Goal: Find specific page/section: Find specific page/section

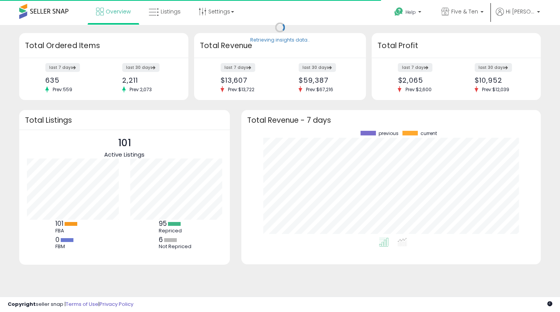
scroll to position [107, 284]
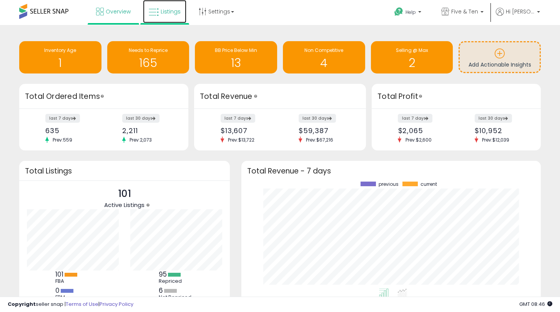
click at [173, 10] on span "Listings" at bounding box center [171, 12] width 20 height 8
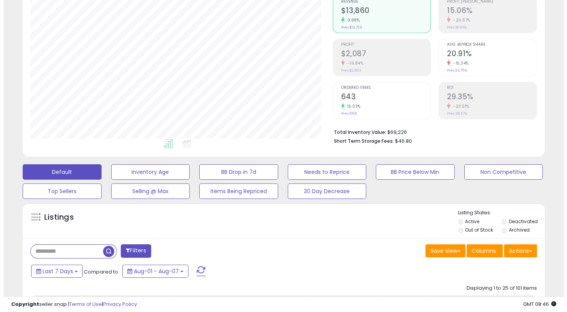
scroll to position [201, 0]
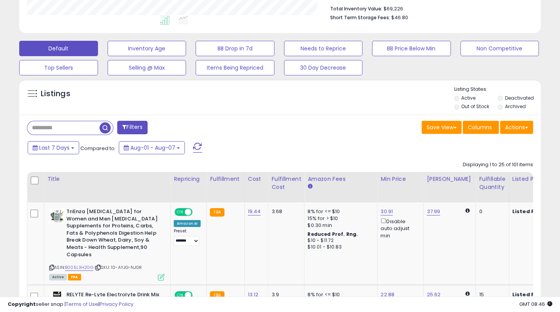
click at [63, 124] on input "text" at bounding box center [63, 127] width 72 height 13
paste input "**********"
click at [176, 129] on button "Filters" at bounding box center [182, 127] width 30 height 13
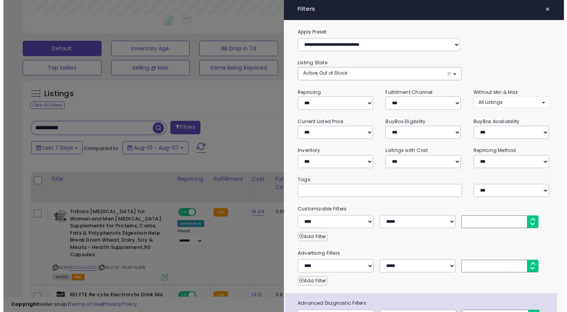
scroll to position [158, 306]
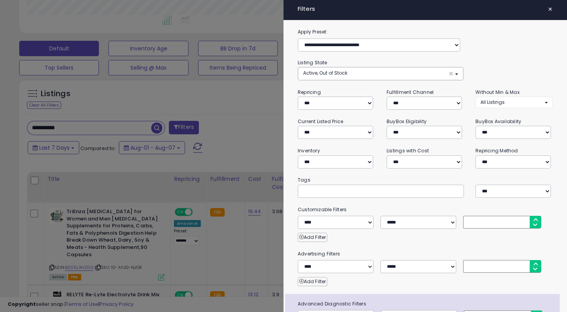
click at [128, 115] on div at bounding box center [283, 156] width 567 height 312
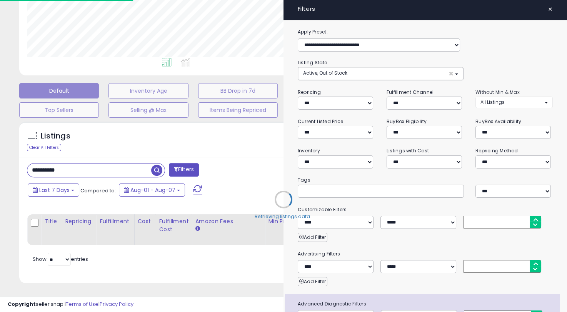
click at [135, 127] on div "Retrieving listings data.." at bounding box center [283, 205] width 540 height 175
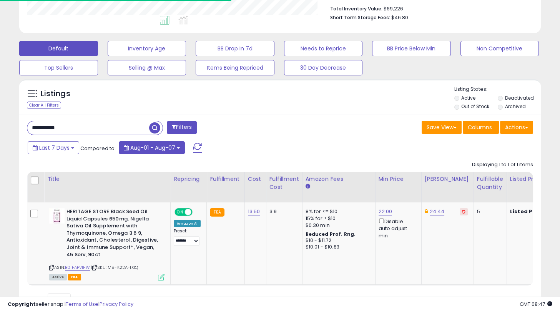
scroll to position [384363, 384219]
click at [154, 130] on span "button" at bounding box center [154, 127] width 11 height 11
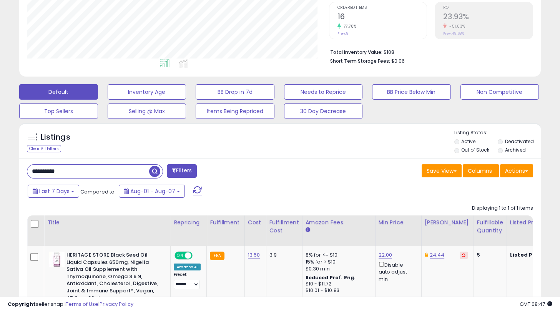
scroll to position [158, 302]
drag, startPoint x: 265, startPoint y: 193, endPoint x: 290, endPoint y: 192, distance: 25.8
click at [265, 193] on div "Last 7 Days Compared to: Aug-01 - Aug-07" at bounding box center [216, 191] width 380 height 17
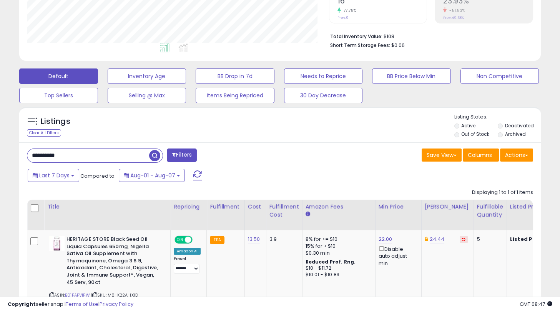
scroll to position [196, 0]
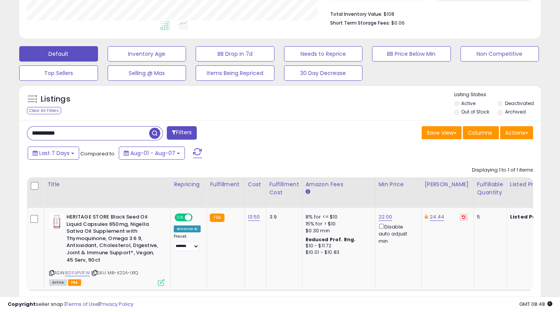
click at [5, 213] on div "**********" at bounding box center [280, 84] width 553 height 494
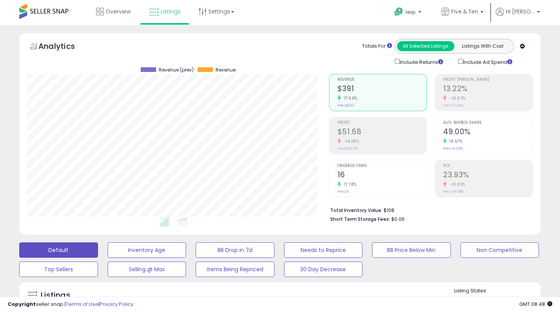
scroll to position [240, 0]
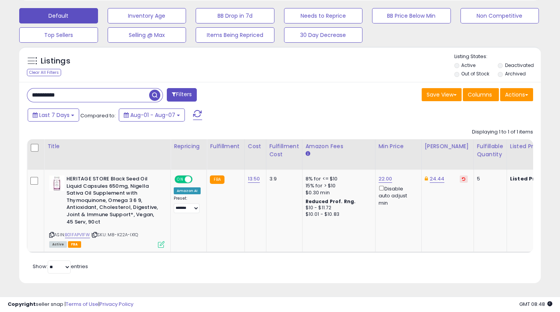
click at [98, 88] on input "**********" at bounding box center [88, 94] width 122 height 13
paste input "text"
click at [153, 90] on span "button" at bounding box center [154, 95] width 11 height 11
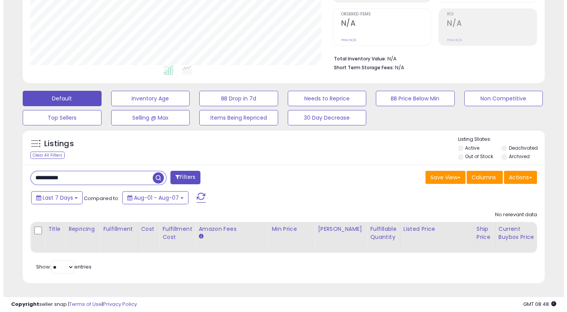
scroll to position [158, 302]
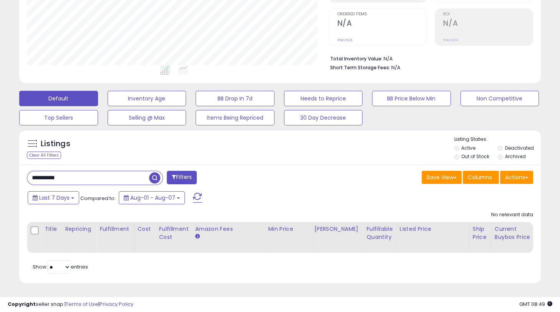
click at [155, 172] on span "button" at bounding box center [154, 177] width 11 height 11
click at [79, 171] on input "**********" at bounding box center [88, 177] width 122 height 13
paste input "text"
type input "**********"
click at [154, 172] on span "button" at bounding box center [154, 177] width 11 height 11
